Goal: Information Seeking & Learning: Find specific fact

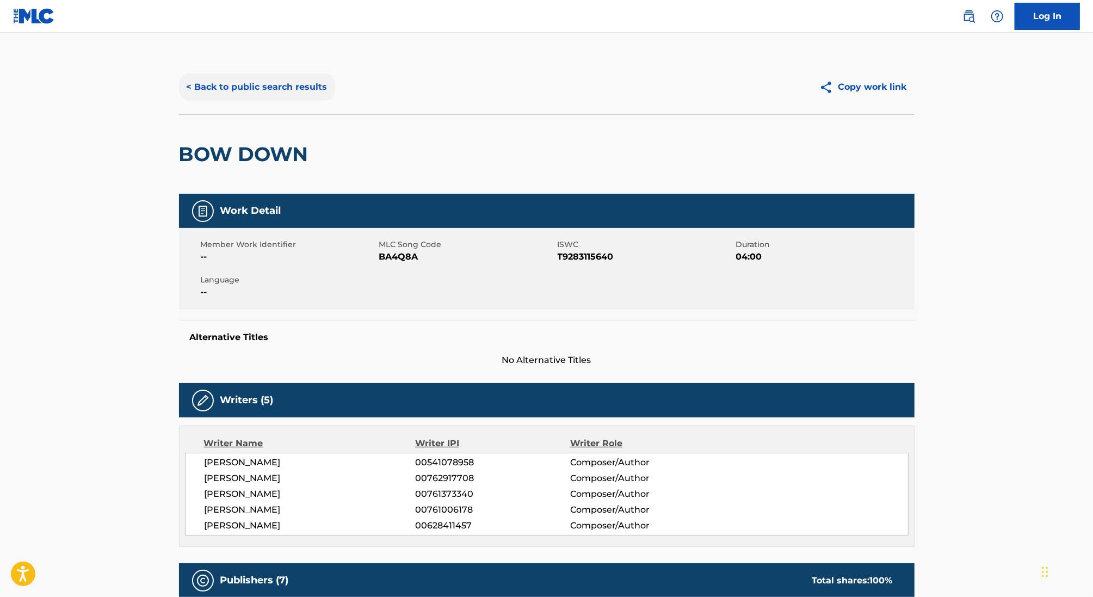
click at [261, 80] on button "< Back to public search results" at bounding box center [257, 86] width 156 height 27
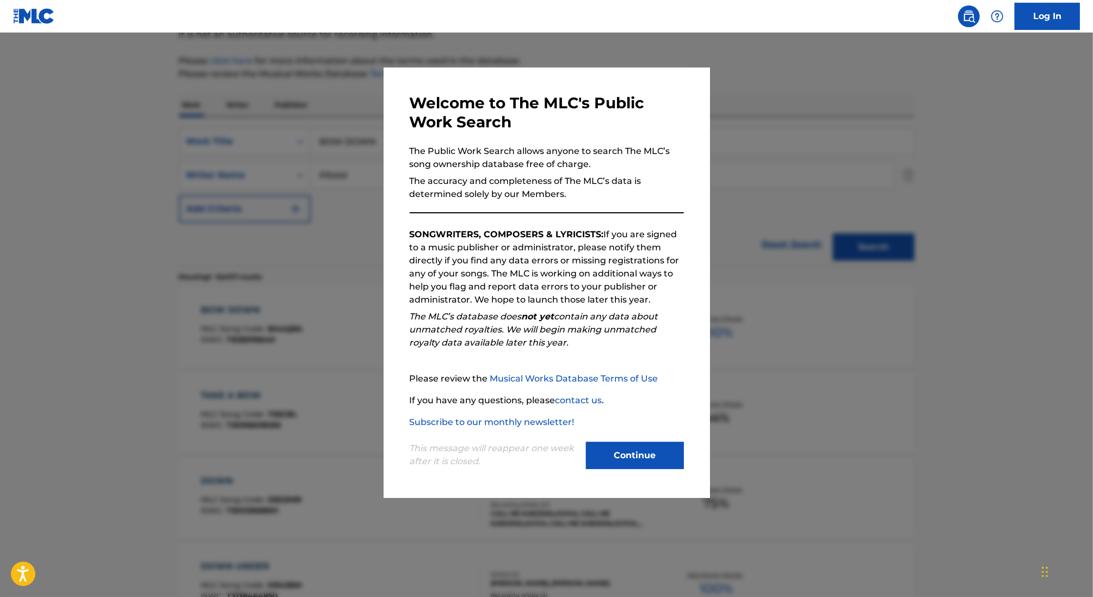
click at [341, 183] on div at bounding box center [546, 331] width 1093 height 597
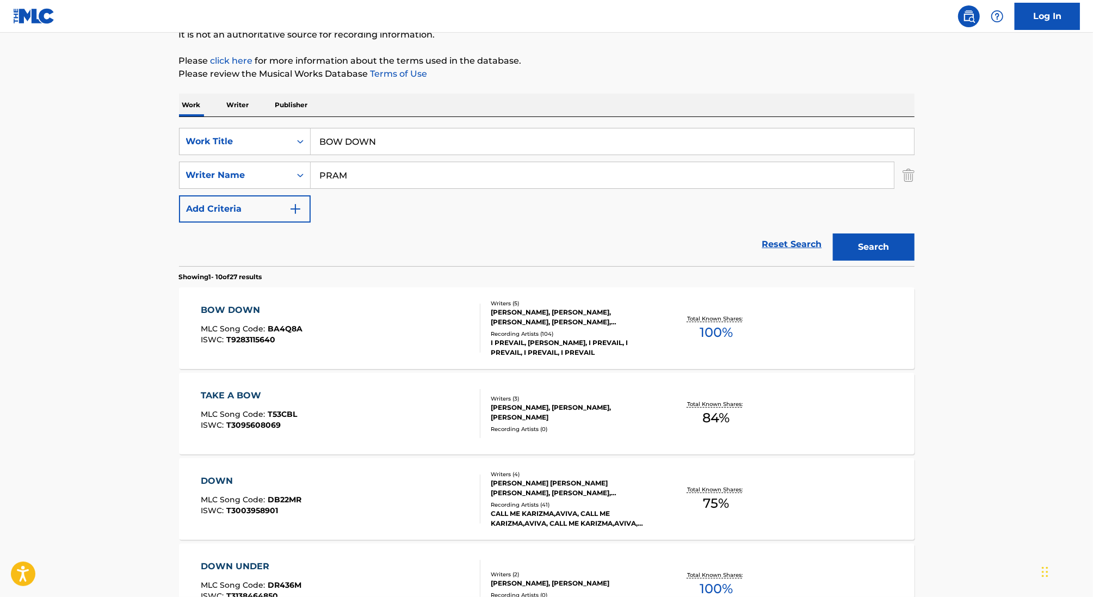
click at [353, 138] on input "BOW DOWN" at bounding box center [612, 141] width 603 height 26
paste input "10 CHAINS"
type input "10 CHAINS"
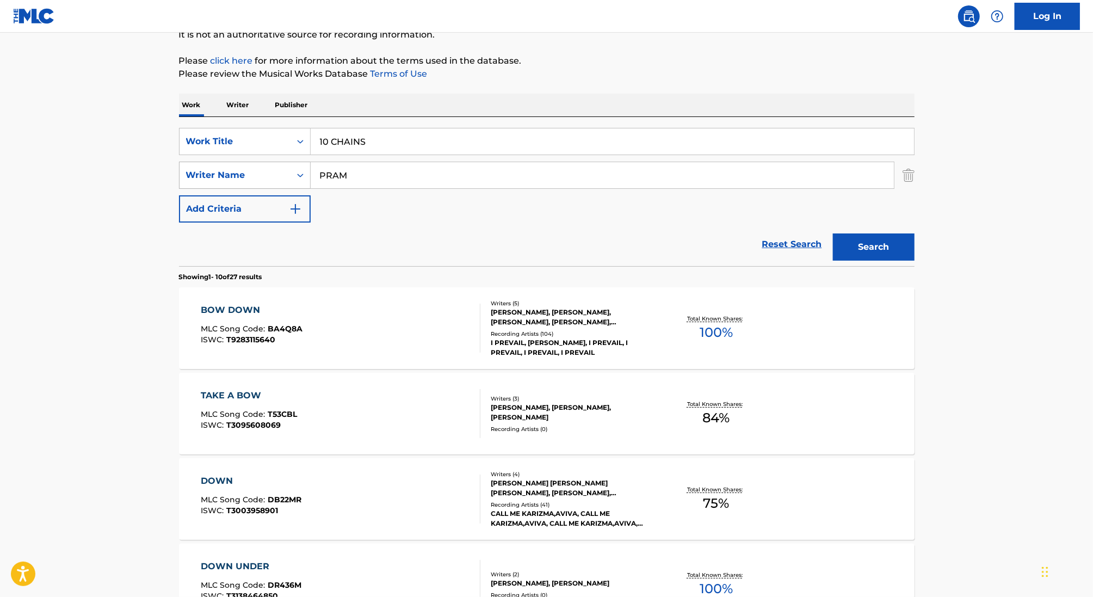
drag, startPoint x: 434, startPoint y: 175, endPoint x: 197, endPoint y: 175, distance: 237.1
click at [197, 175] on div "SearchWithCriteria3b988765-1374-48d0-87f5-1d5b5c9f4e42 Writer Name PRAM" at bounding box center [546, 175] width 735 height 27
type input "[PERSON_NAME]"
click at [833, 233] on button "Search" at bounding box center [874, 246] width 82 height 27
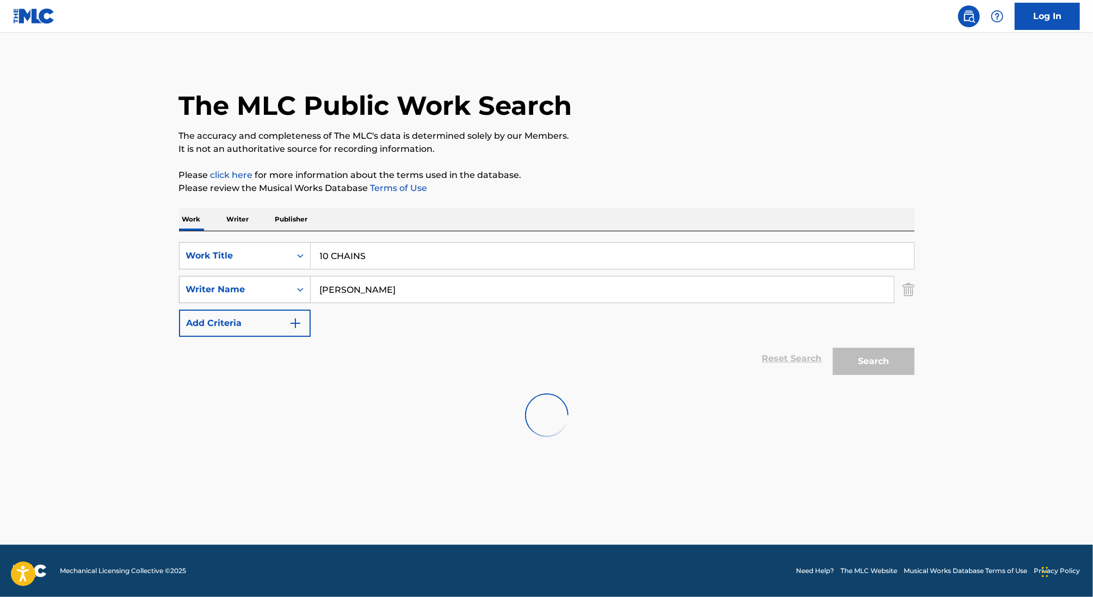
scroll to position [0, 0]
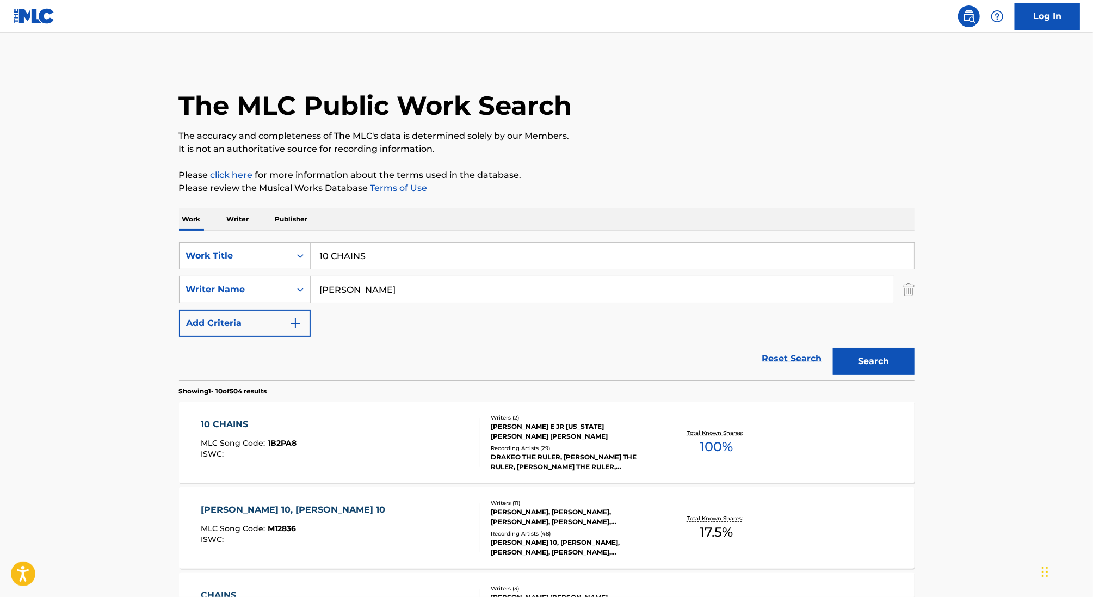
click at [463, 464] on div "10 CHAINS MLC Song Code : 1B2PA8 ISWC :" at bounding box center [341, 442] width 280 height 49
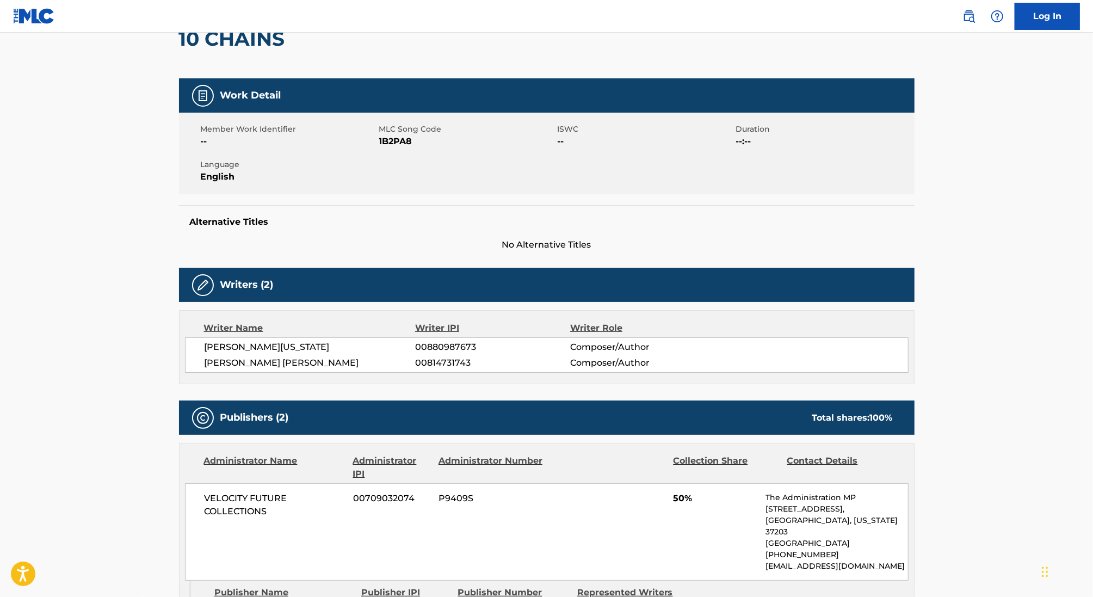
scroll to position [128, 0]
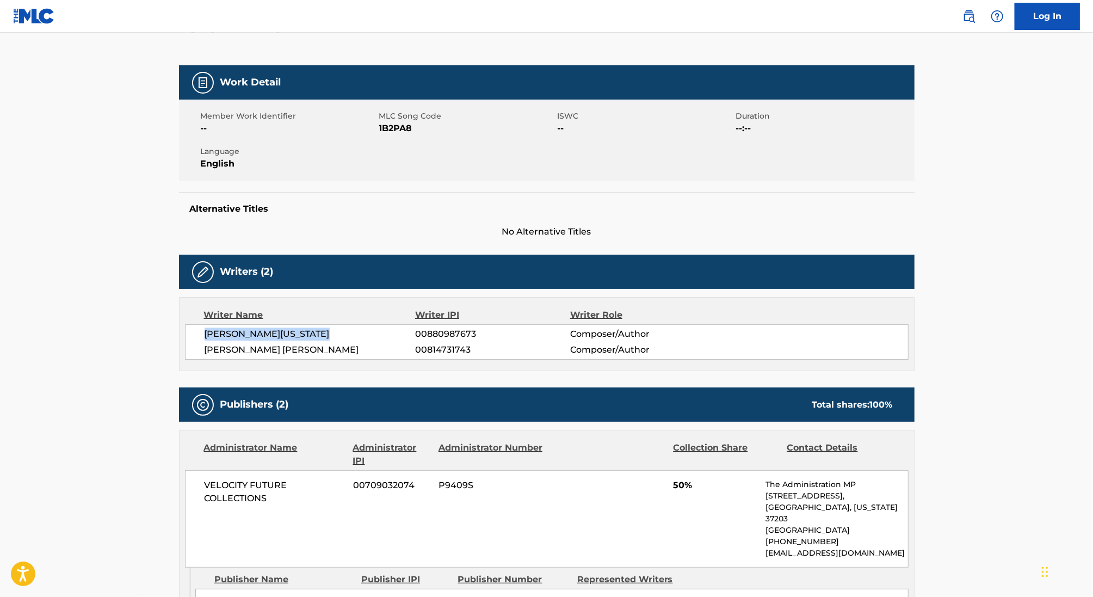
drag, startPoint x: 336, startPoint y: 330, endPoint x: 203, endPoint y: 328, distance: 133.3
click at [203, 328] on div "[PERSON_NAME] [US_STATE] 00880987673 Composer/Author [PERSON_NAME] [PERSON_NAME…" at bounding box center [546, 341] width 723 height 35
copy span "[PERSON_NAME][US_STATE]"
drag, startPoint x: 426, startPoint y: 333, endPoint x: 638, endPoint y: 332, distance: 212.6
click at [638, 332] on div "[PERSON_NAME] [US_STATE] 00880987673 Composer/Author" at bounding box center [555, 333] width 703 height 13
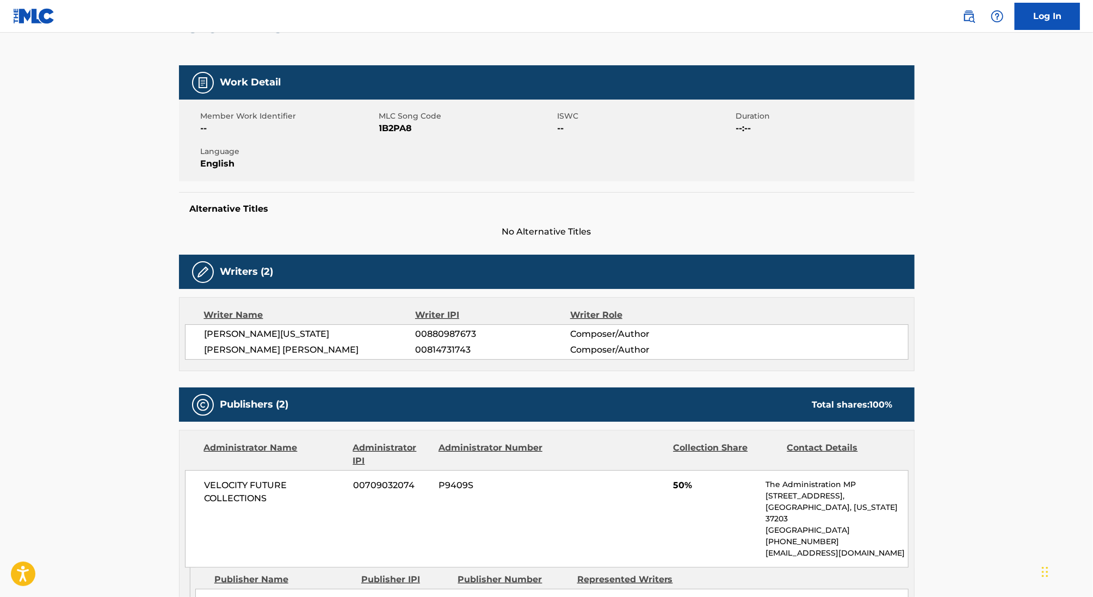
click at [463, 326] on div "[PERSON_NAME] [US_STATE] 00880987673 Composer/Author [PERSON_NAME] [PERSON_NAME…" at bounding box center [546, 341] width 723 height 35
drag, startPoint x: 426, startPoint y: 333, endPoint x: 474, endPoint y: 333, distance: 47.9
click at [474, 333] on span "00880987673" at bounding box center [492, 333] width 154 height 13
copy span "880987673"
